Goal: Entertainment & Leisure: Browse casually

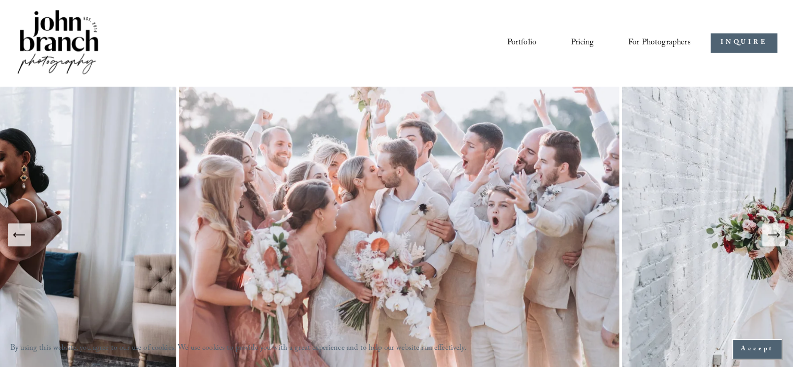
click at [777, 243] on button "Next Slide" at bounding box center [774, 234] width 23 height 23
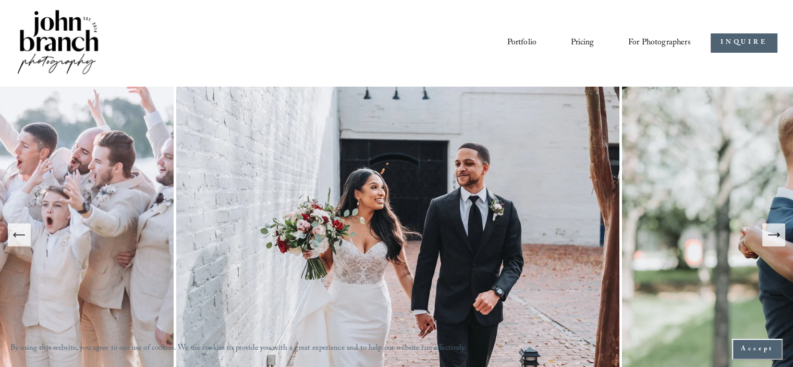
click at [777, 243] on button "Next Slide" at bounding box center [774, 234] width 23 height 23
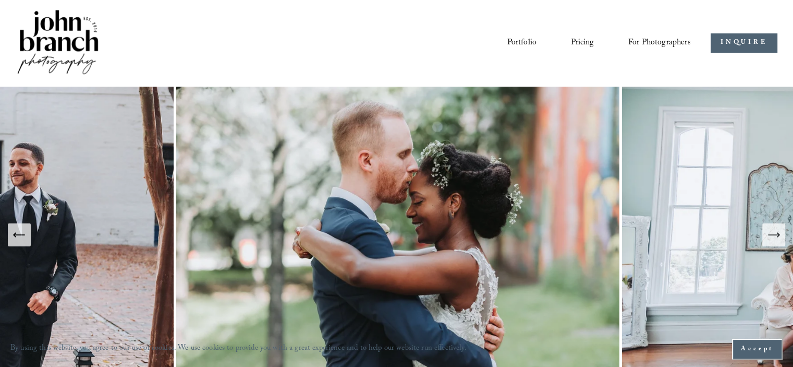
click at [777, 243] on button "Next Slide" at bounding box center [774, 234] width 23 height 23
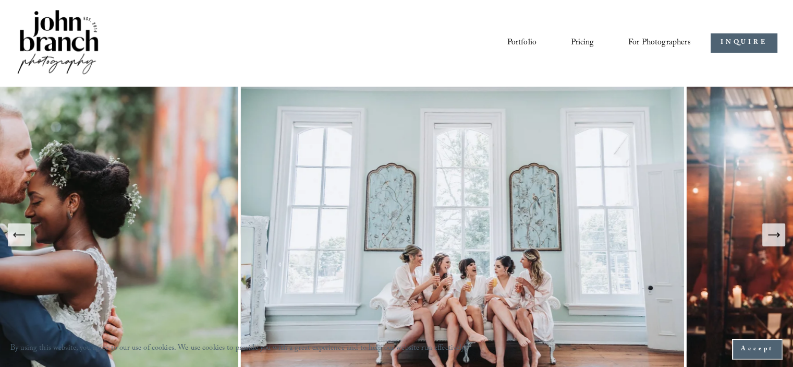
click at [777, 243] on button "Next Slide" at bounding box center [774, 234] width 23 height 23
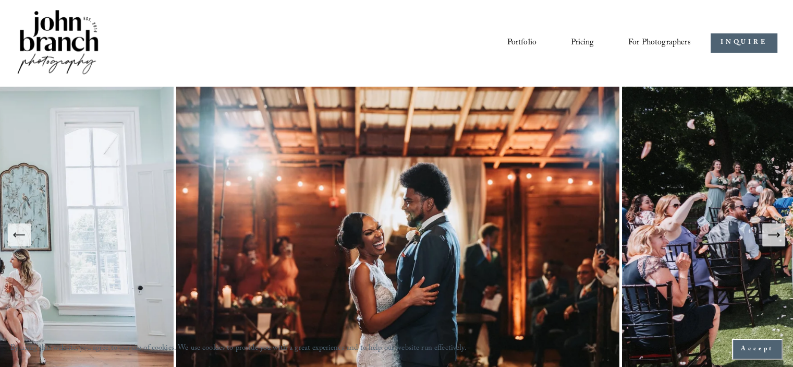
click at [776, 238] on icon "Next Slide" at bounding box center [774, 234] width 15 height 15
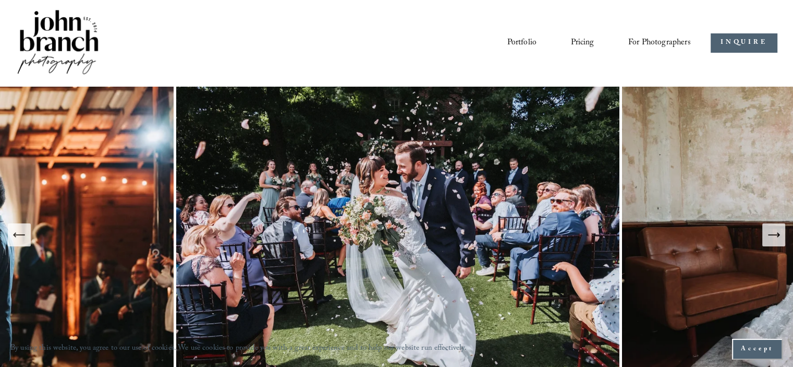
click at [776, 238] on icon "Next Slide" at bounding box center [774, 234] width 15 height 15
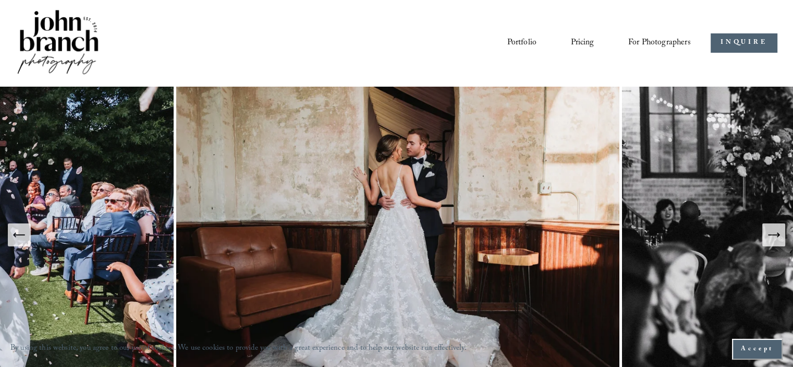
click at [776, 238] on icon "Next Slide" at bounding box center [774, 234] width 15 height 15
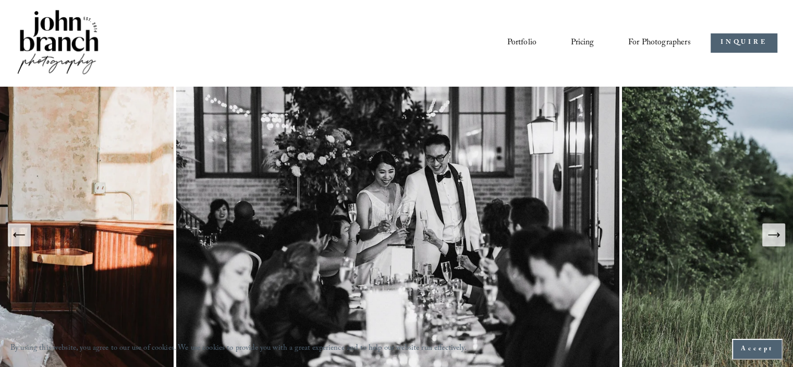
click at [776, 238] on icon "Next Slide" at bounding box center [774, 234] width 15 height 15
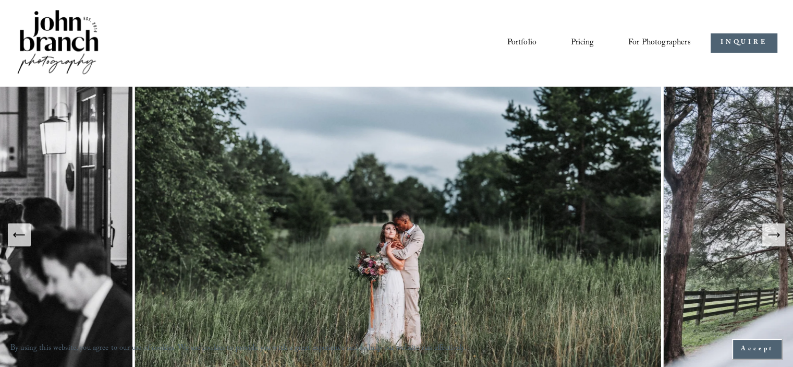
click at [776, 238] on icon "Next Slide" at bounding box center [774, 234] width 15 height 15
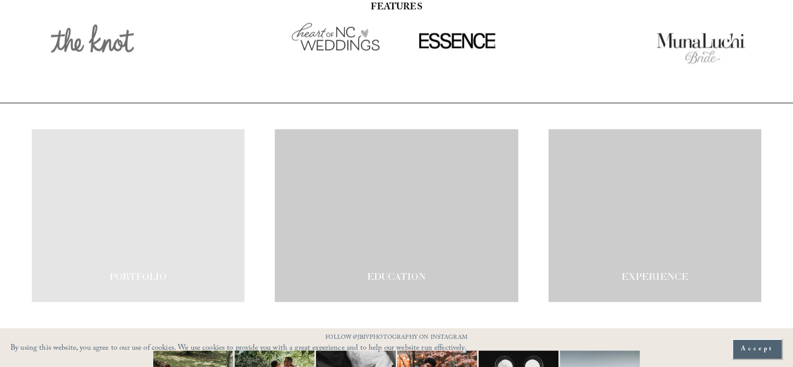
scroll to position [1758, 0]
